Goal: Task Accomplishment & Management: Manage account settings

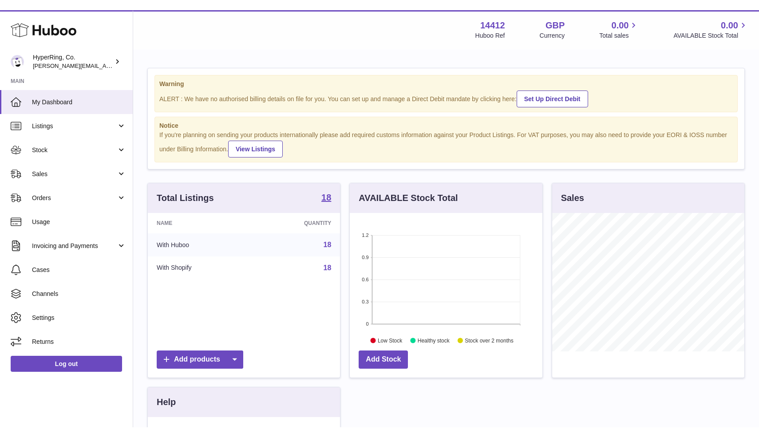
scroll to position [139, 192]
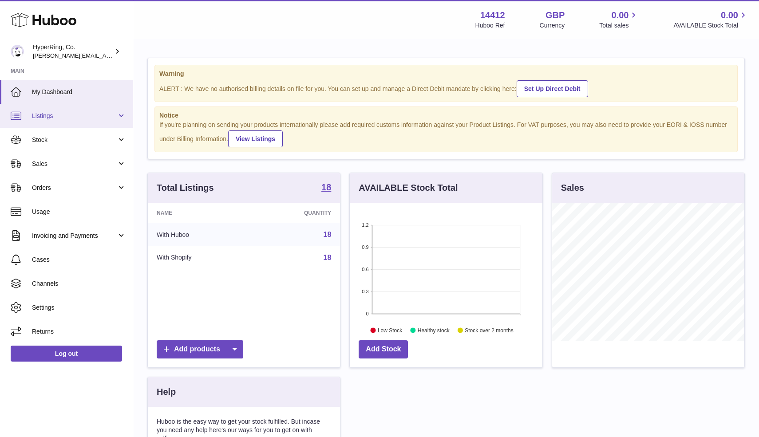
click at [120, 116] on link "Listings" at bounding box center [66, 116] width 133 height 24
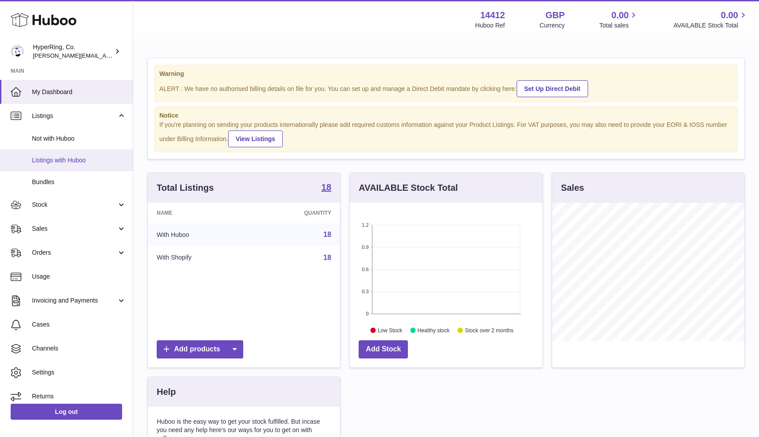
click at [76, 160] on span "Listings with Huboo" at bounding box center [79, 160] width 94 height 8
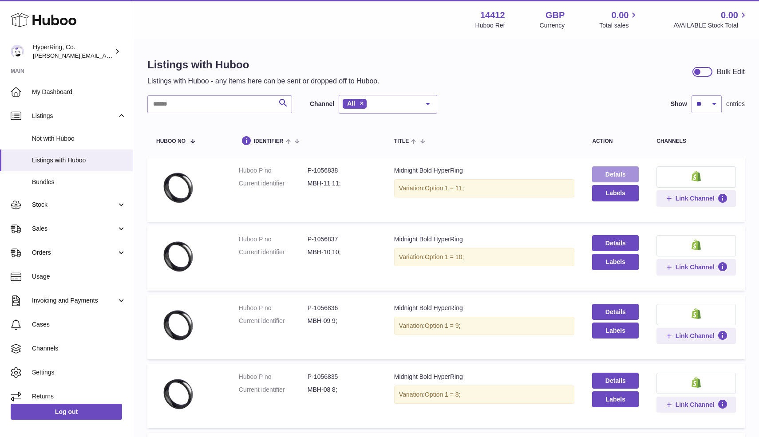
click at [615, 174] on link "Details" at bounding box center [615, 175] width 47 height 16
click at [119, 204] on link "Stock" at bounding box center [66, 205] width 133 height 24
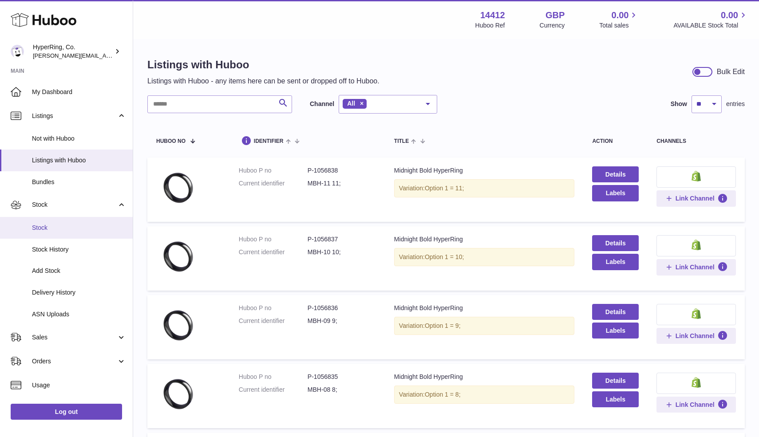
click at [48, 228] on span "Stock" at bounding box center [79, 228] width 94 height 8
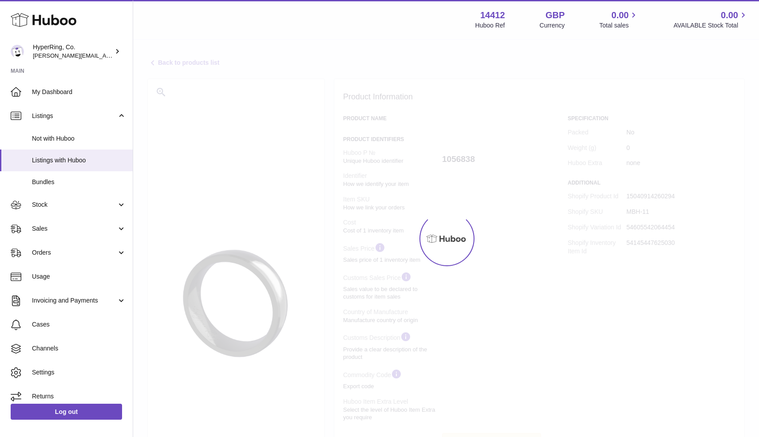
select select
select select "****"
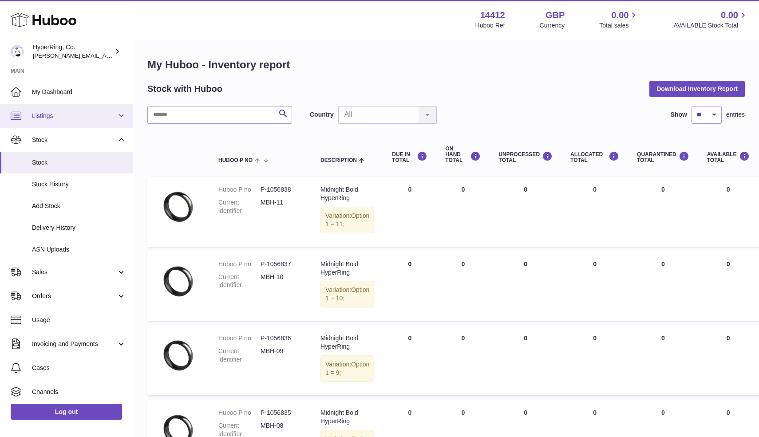
click at [46, 118] on span "Listings" at bounding box center [74, 116] width 85 height 8
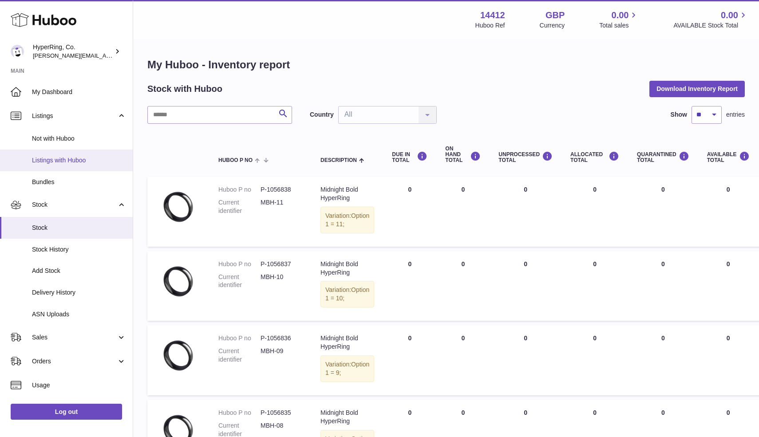
click at [61, 162] on span "Listings with Huboo" at bounding box center [79, 160] width 94 height 8
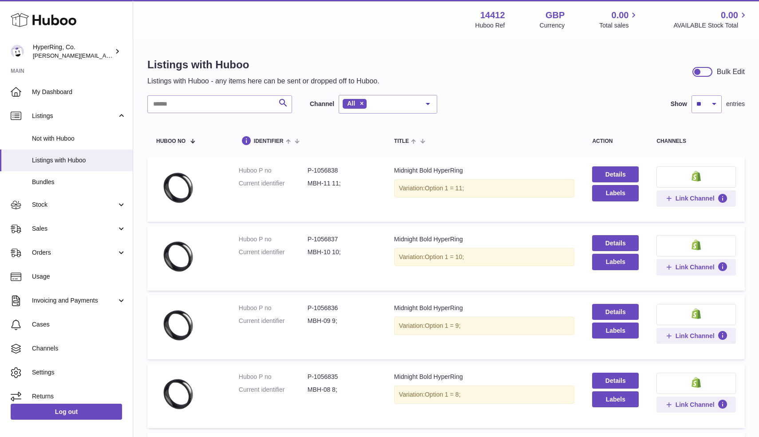
click at [56, 22] on icon at bounding box center [44, 20] width 66 height 18
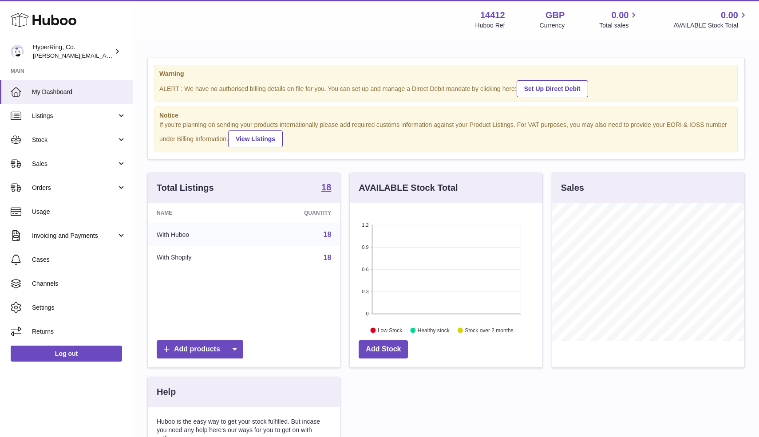
scroll to position [139, 192]
click at [87, 117] on span "Listings" at bounding box center [74, 116] width 85 height 8
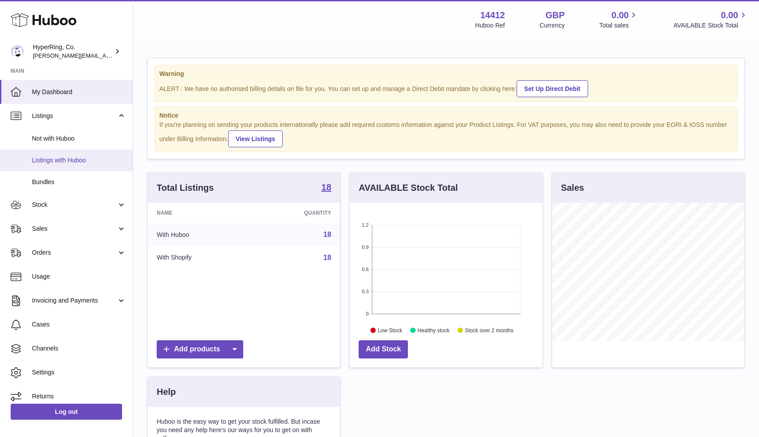
click at [65, 159] on span "Listings with Huboo" at bounding box center [79, 160] width 94 height 8
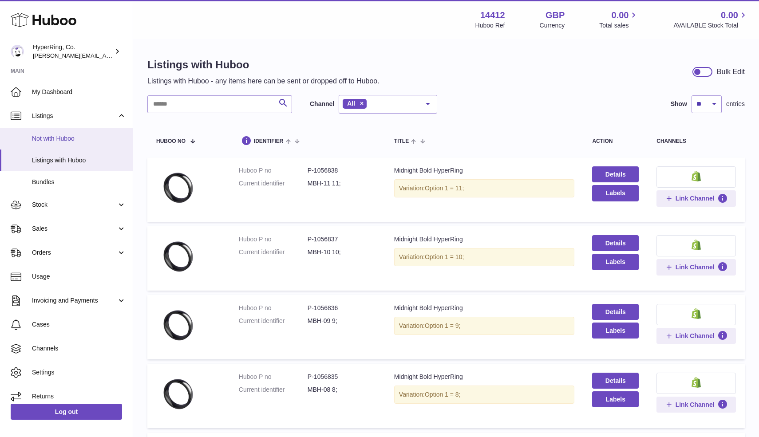
click at [61, 140] on span "Not with Huboo" at bounding box center [79, 139] width 94 height 8
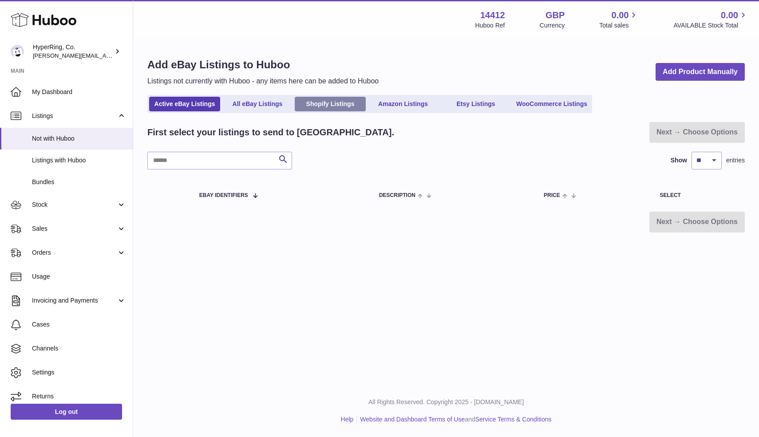
click at [341, 106] on link "Shopify Listings" at bounding box center [330, 104] width 71 height 15
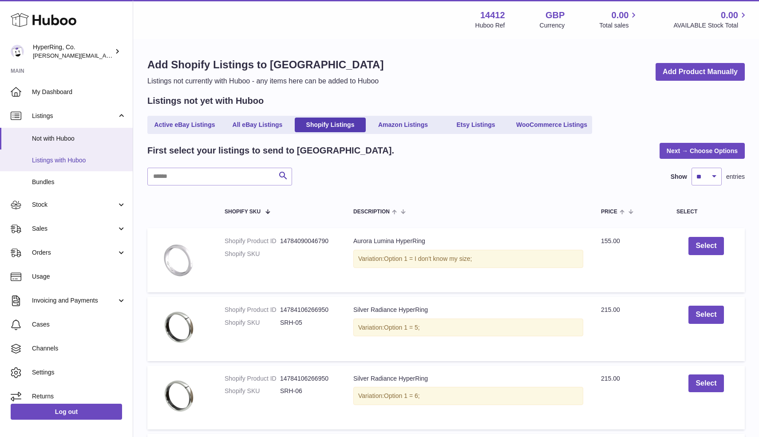
click at [50, 160] on span "Listings with Huboo" at bounding box center [79, 160] width 94 height 8
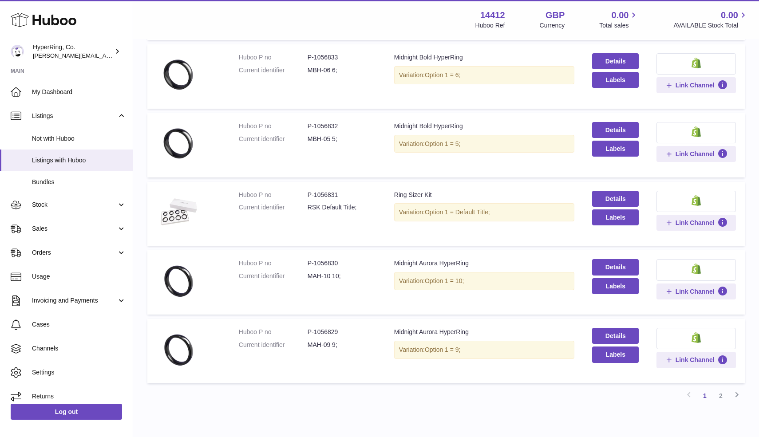
scroll to position [501, 0]
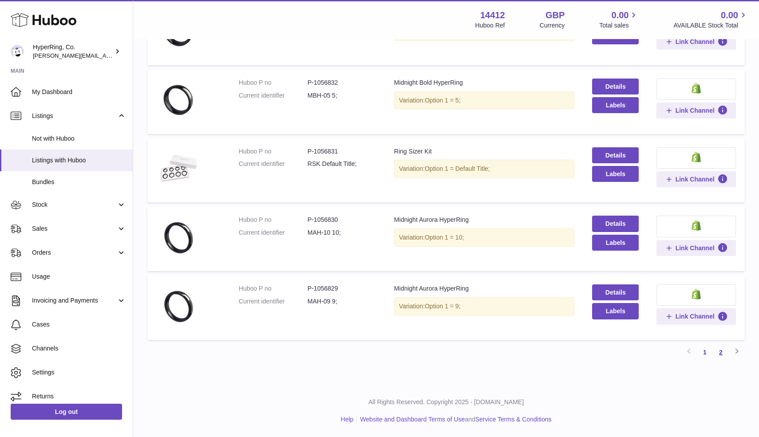
click at [726, 353] on link "2" at bounding box center [721, 353] width 16 height 16
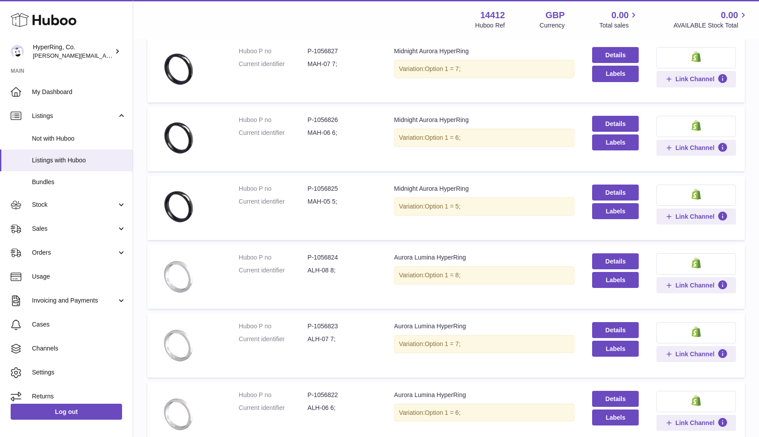
scroll to position [364, 0]
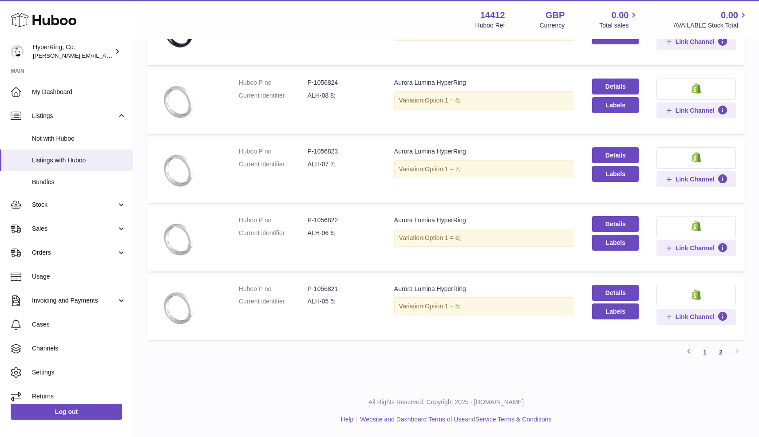
click at [707, 353] on link "1" at bounding box center [705, 353] width 16 height 16
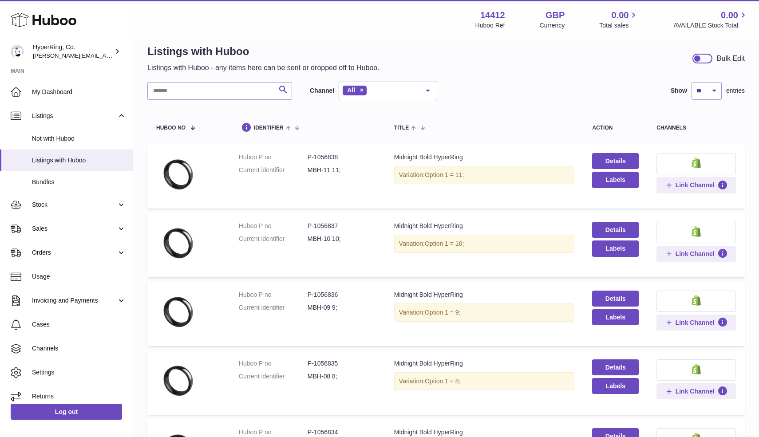
scroll to position [13, 0]
click at [622, 162] on link "Details" at bounding box center [615, 162] width 47 height 16
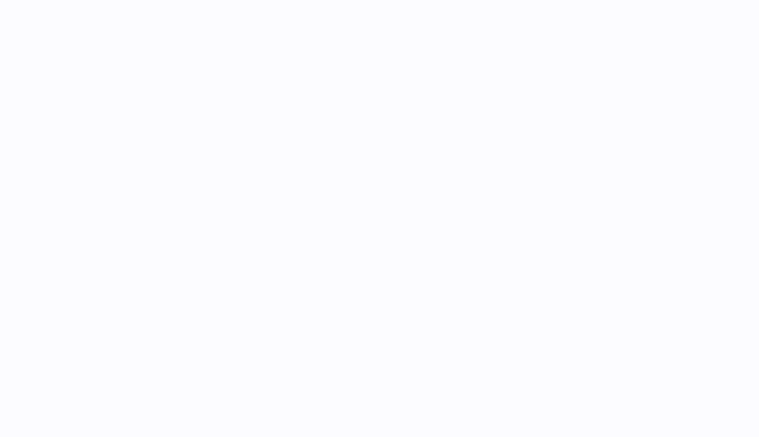
select select
select select "****"
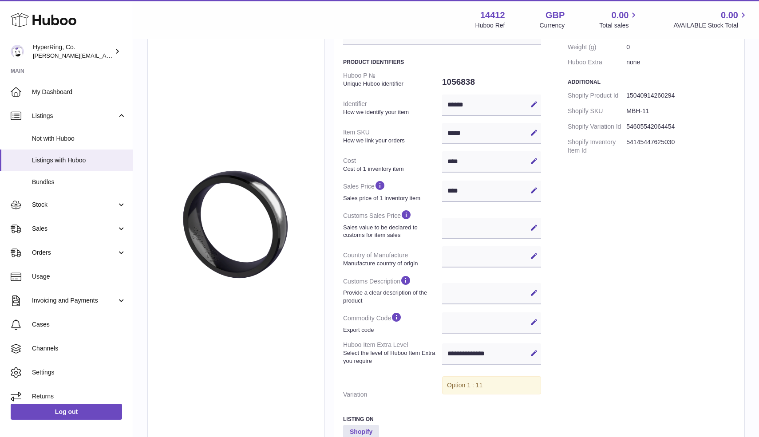
scroll to position [102, 0]
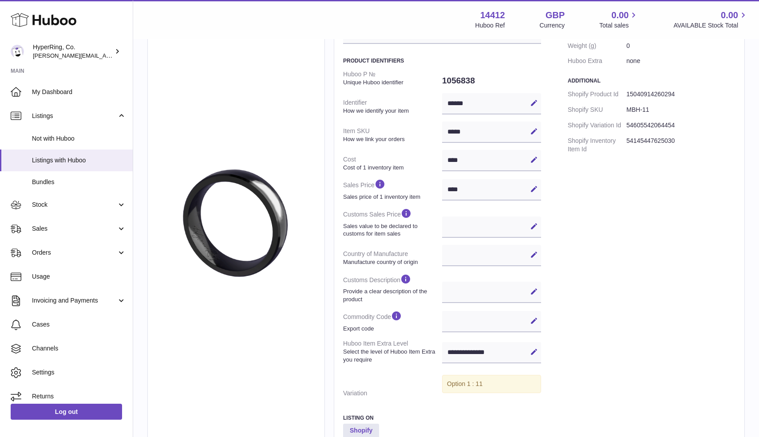
click at [461, 133] on div "***** Edit Cancel Save" at bounding box center [491, 132] width 99 height 21
click at [536, 131] on icon at bounding box center [534, 131] width 8 height 8
type input "*"
type input "******"
click at [583, 179] on div "Specification Packed No Weight (g) 0 Huboo Extra none Additional Shopify Produc…" at bounding box center [652, 246] width 168 height 467
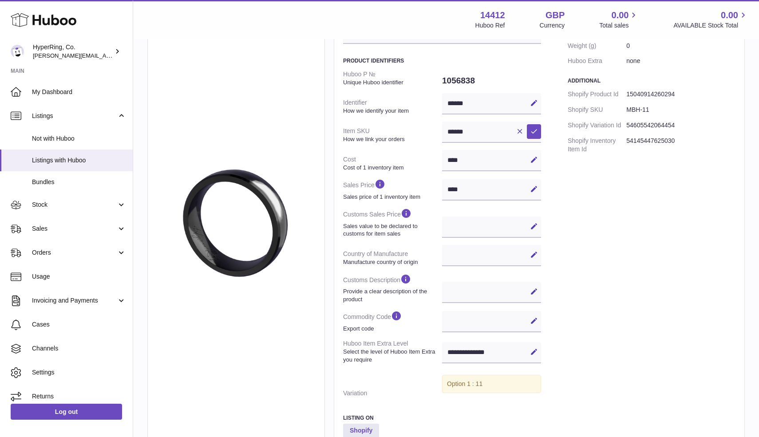
click at [595, 201] on div "Specification Packed No Weight (g) 0 Huboo Extra none Additional Shopify Produc…" at bounding box center [652, 246] width 168 height 467
click at [531, 161] on icon at bounding box center [534, 160] width 8 height 8
drag, startPoint x: 483, startPoint y: 158, endPoint x: 426, endPoint y: 158, distance: 57.3
click at [425, 158] on dl "Huboo P № Unique Huboo identifier 1056838 Identifier How we identify your item …" at bounding box center [442, 234] width 198 height 335
type input "*"
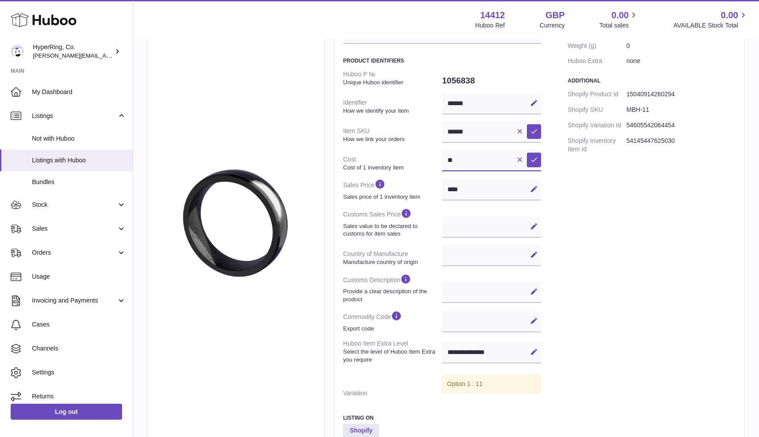
type input "**"
click at [615, 236] on div "Specification Packed No Weight (g) 0 Huboo Extra none Additional Shopify Produc…" at bounding box center [652, 246] width 168 height 467
click at [535, 191] on icon at bounding box center [534, 189] width 8 height 8
drag, startPoint x: 480, startPoint y: 187, endPoint x: 429, endPoint y: 187, distance: 50.2
click at [429, 187] on dl "Huboo P № Unique Huboo identifier 1056838 Identifier How we identify your item …" at bounding box center [442, 234] width 198 height 335
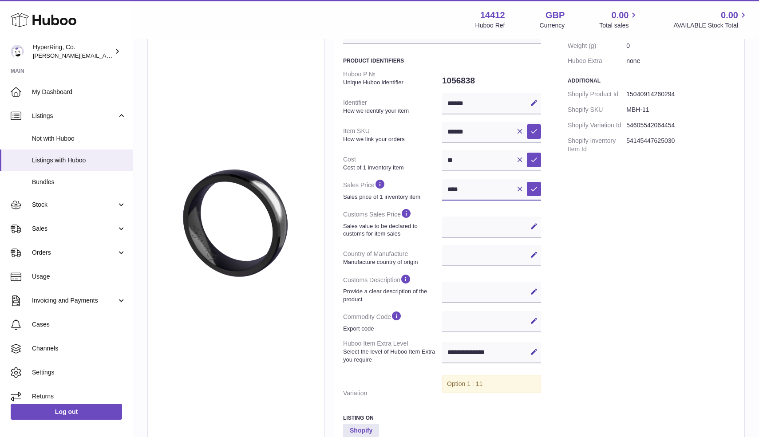
paste input "text"
type input "*"
click at [473, 191] on input "text" at bounding box center [491, 189] width 99 height 21
type input "***"
click at [594, 254] on div "Specification Packed No Weight (g) 0 Huboo Extra none Additional Shopify Produc…" at bounding box center [652, 246] width 168 height 467
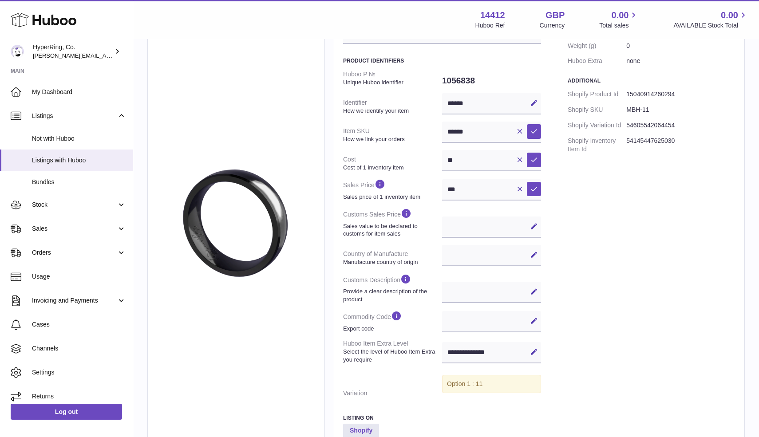
click at [467, 254] on div "**********" at bounding box center [491, 255] width 99 height 21
click at [535, 254] on icon at bounding box center [534, 255] width 8 height 8
click at [485, 252] on select "**********" at bounding box center [491, 255] width 99 height 21
select select "**"
click at [442, 245] on select "**********" at bounding box center [491, 255] width 99 height 21
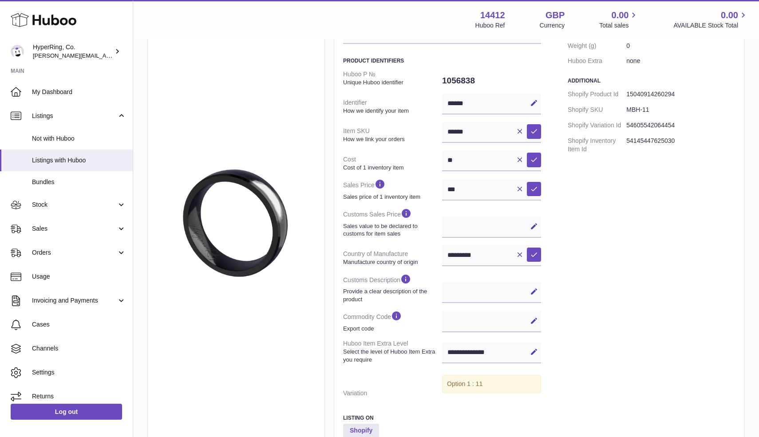
click at [418, 173] on dt "Cost Cost of 1 inventory item" at bounding box center [392, 163] width 99 height 23
click at [460, 158] on input "**" at bounding box center [491, 160] width 99 height 21
type input "**"
click at [612, 250] on div "Specification Packed No Weight (g) 0 Huboo Extra none Additional Shopify Produc…" at bounding box center [652, 246] width 168 height 467
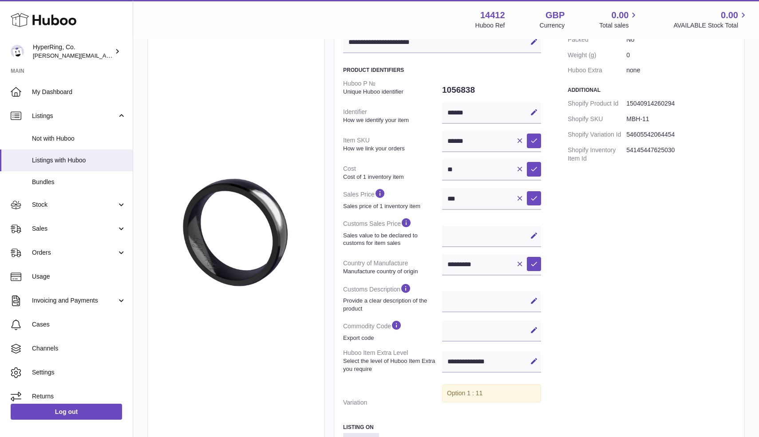
scroll to position [0, 0]
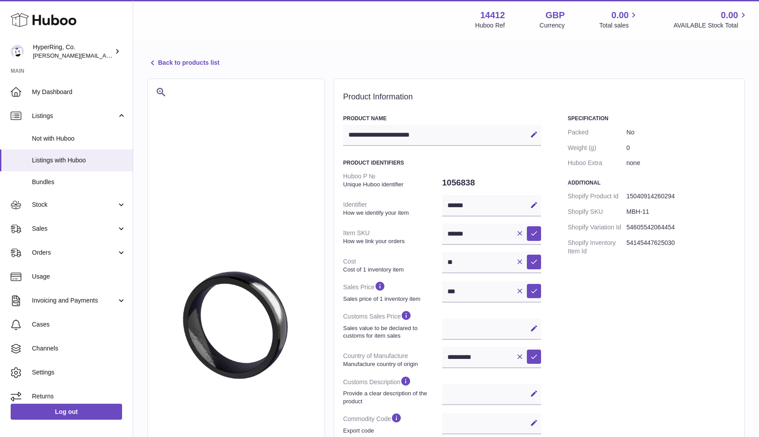
click at [163, 61] on link "Back to products list" at bounding box center [183, 63] width 72 height 11
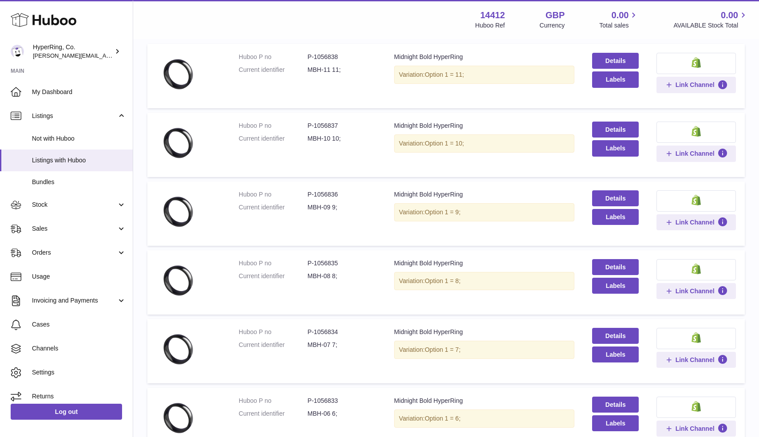
scroll to position [109, 0]
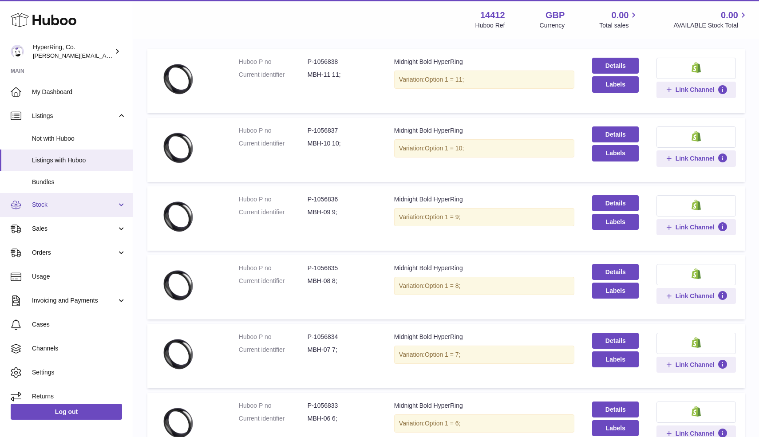
click at [119, 206] on link "Stock" at bounding box center [66, 205] width 133 height 24
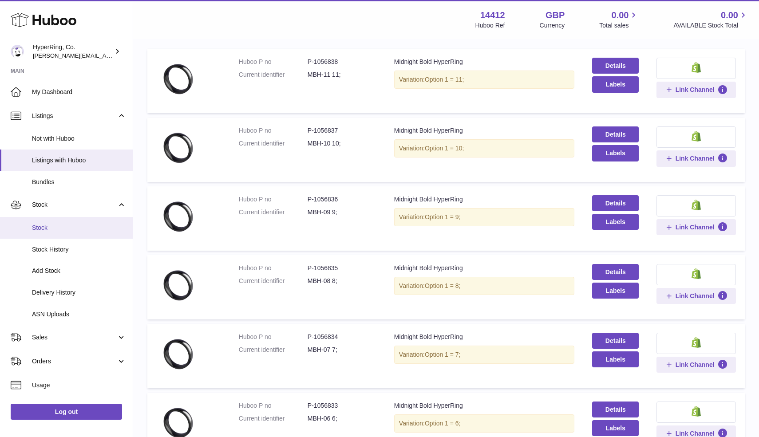
click at [43, 230] on span "Stock" at bounding box center [79, 228] width 94 height 8
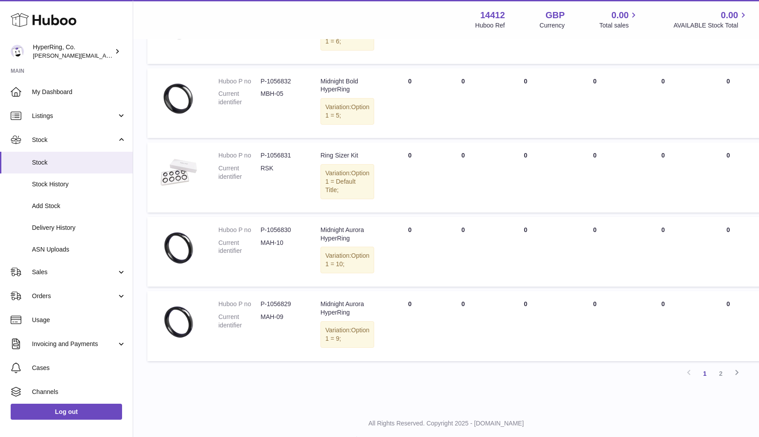
scroll to position [660, 0]
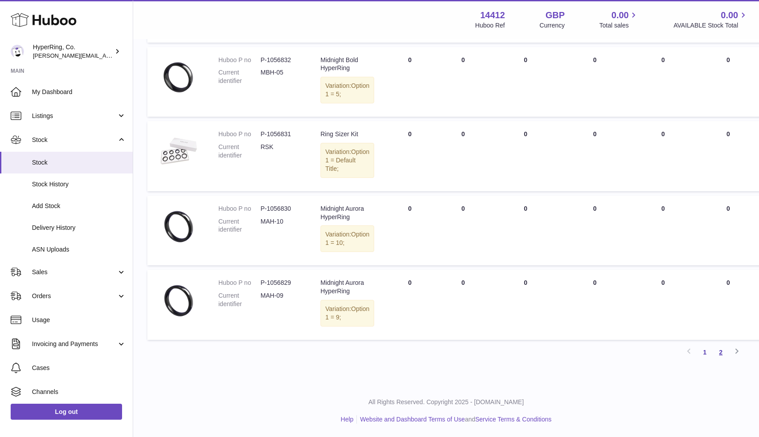
click at [721, 354] on link "2" at bounding box center [721, 353] width 16 height 16
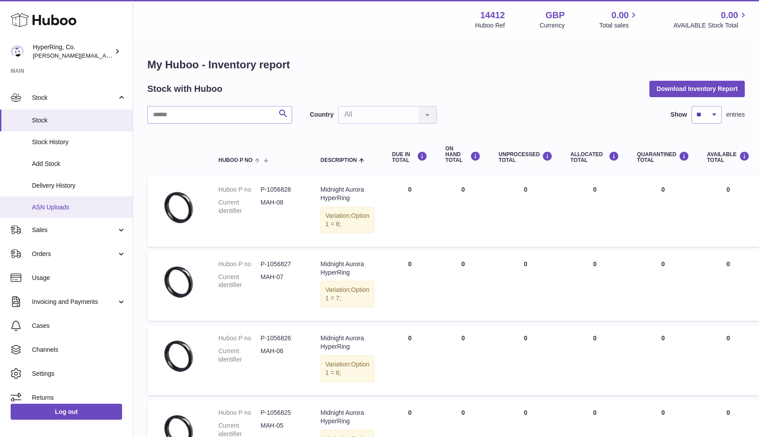
scroll to position [50, 0]
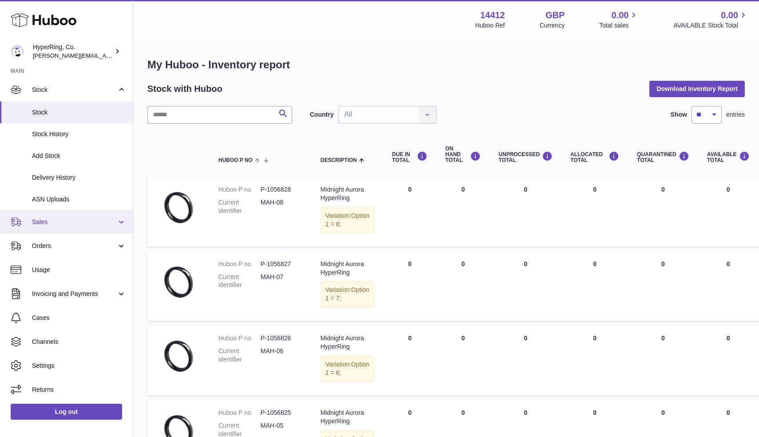
click at [123, 223] on link "Sales" at bounding box center [66, 222] width 133 height 24
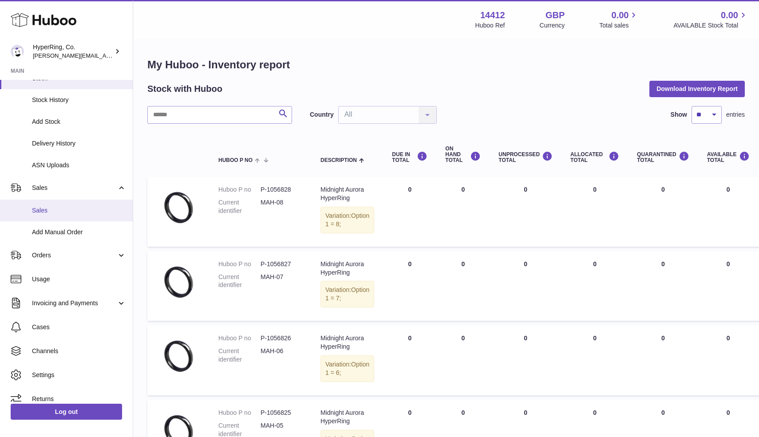
scroll to position [94, 0]
